Goal: Navigation & Orientation: Understand site structure

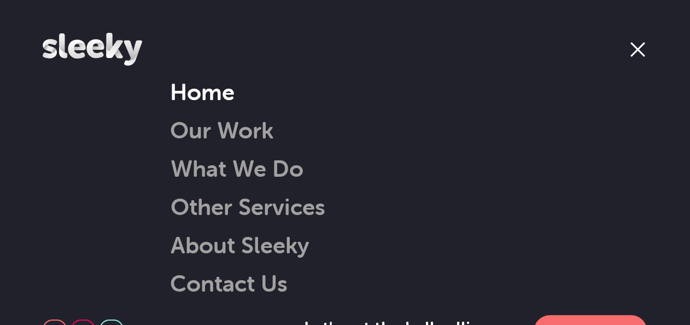
click at [227, 97] on link "Home" at bounding box center [202, 92] width 65 height 28
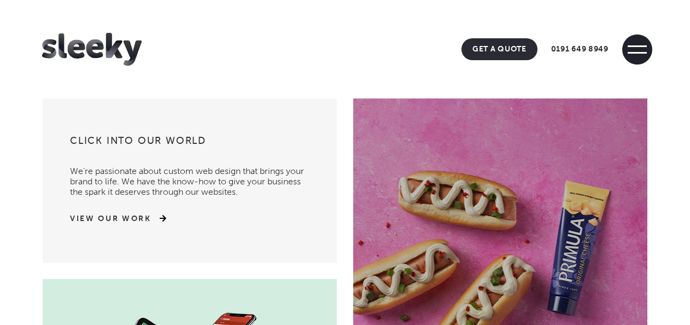
click at [629, 52] on span at bounding box center [637, 53] width 19 height 2
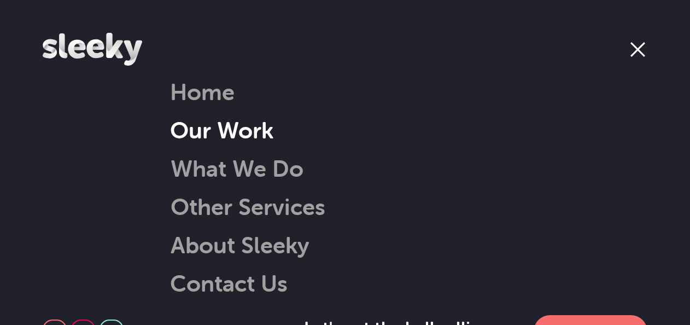
click at [267, 135] on link "Our Work" at bounding box center [221, 130] width 103 height 28
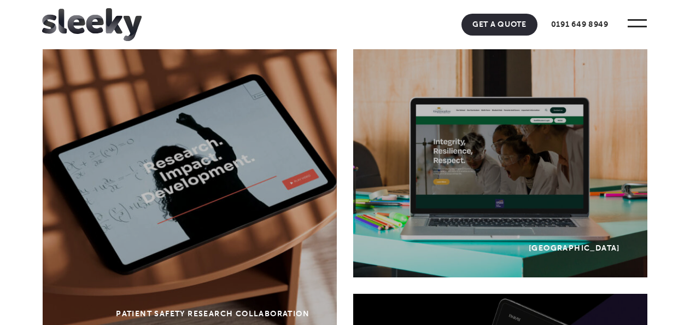
scroll to position [117, 0]
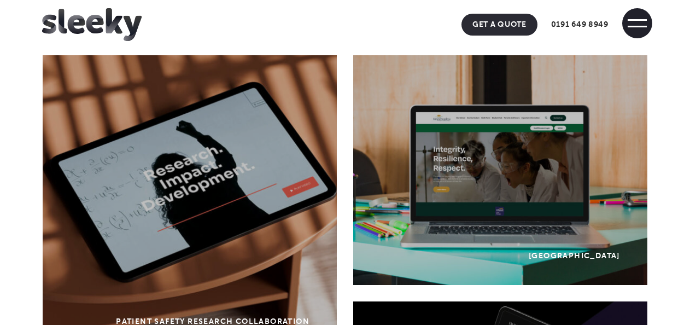
click at [631, 24] on span at bounding box center [637, 23] width 30 height 30
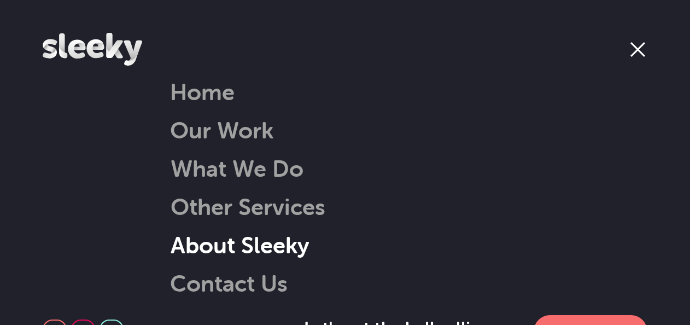
click at [282, 240] on link "About Sleeky" at bounding box center [226, 245] width 167 height 28
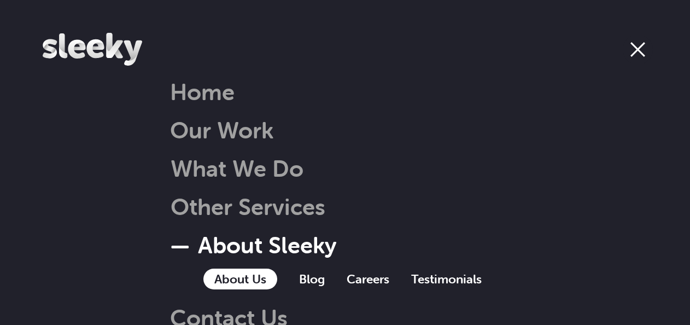
click at [244, 277] on link "About Us" at bounding box center [240, 279] width 74 height 21
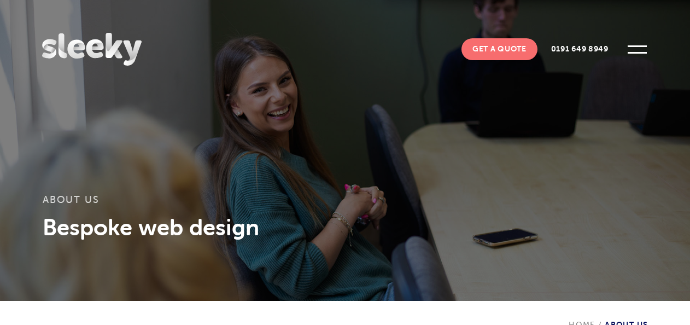
click at [302, 205] on h1 "About Us" at bounding box center [345, 203] width 605 height 19
click at [361, 141] on div "About Us Bespoke web design" at bounding box center [345, 150] width 690 height 301
click at [374, 63] on header "Home Our Work What We Do Web Design Ecommerce Branding Digital Marketing Other …" at bounding box center [345, 49] width 690 height 98
click at [361, 63] on header "Home Our Work What We Do Web Design Ecommerce Branding Digital Marketing Other …" at bounding box center [345, 49] width 690 height 98
click at [639, 42] on span at bounding box center [637, 49] width 30 height 30
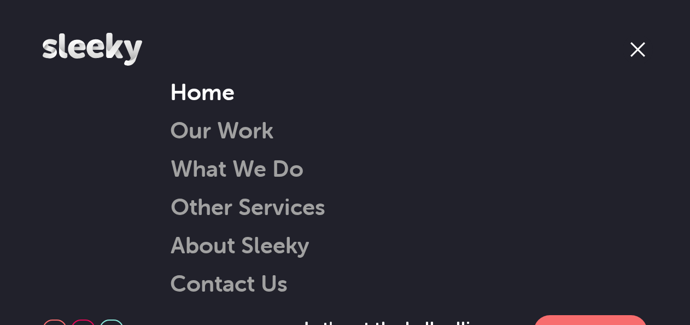
click at [205, 89] on link "Home" at bounding box center [202, 92] width 65 height 28
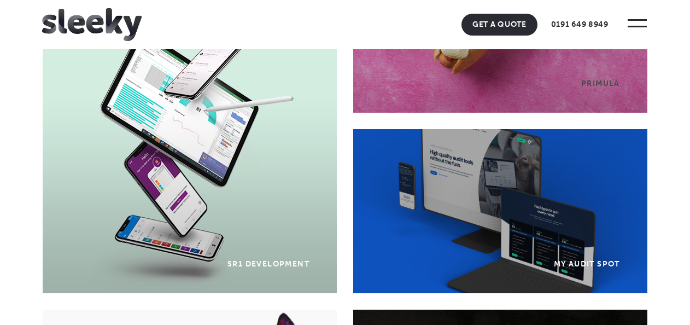
scroll to position [272, 0]
